Goal: Find specific page/section

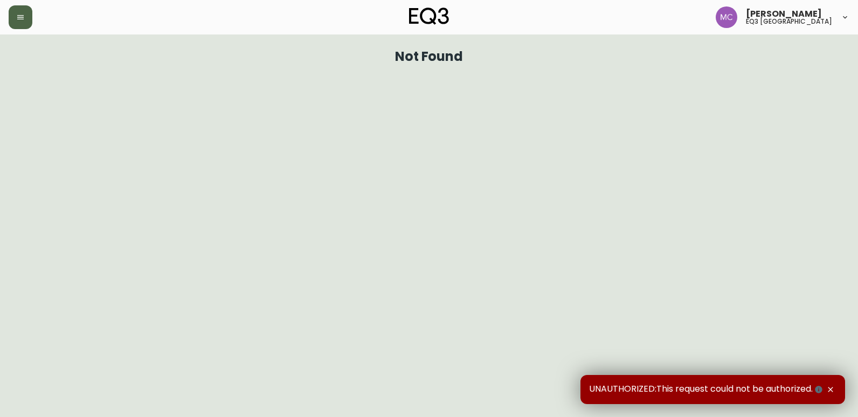
click at [29, 17] on button "button" at bounding box center [21, 17] width 24 height 24
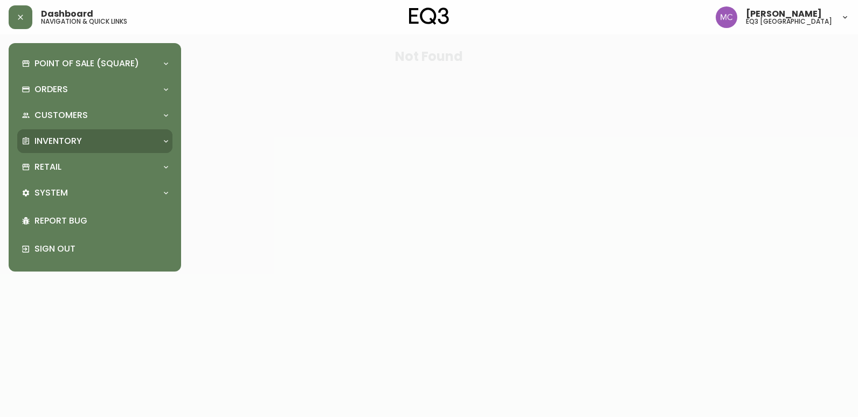
click at [141, 134] on div "Inventory" at bounding box center [94, 141] width 155 height 24
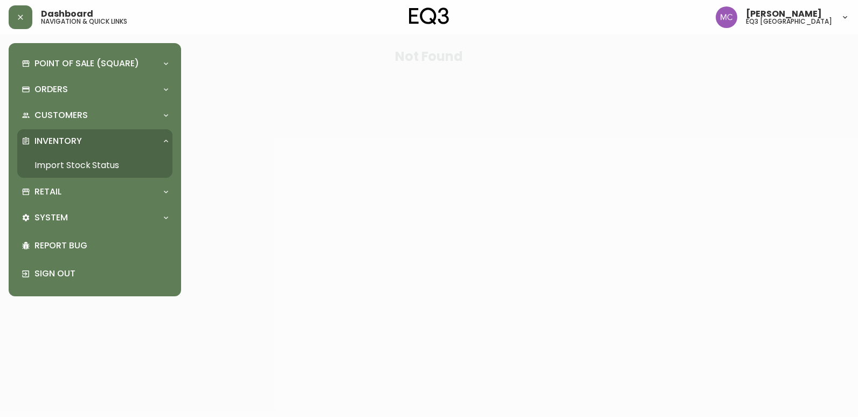
click at [96, 158] on link "Import Stock Status" at bounding box center [94, 165] width 155 height 25
